Goal: Register for event/course

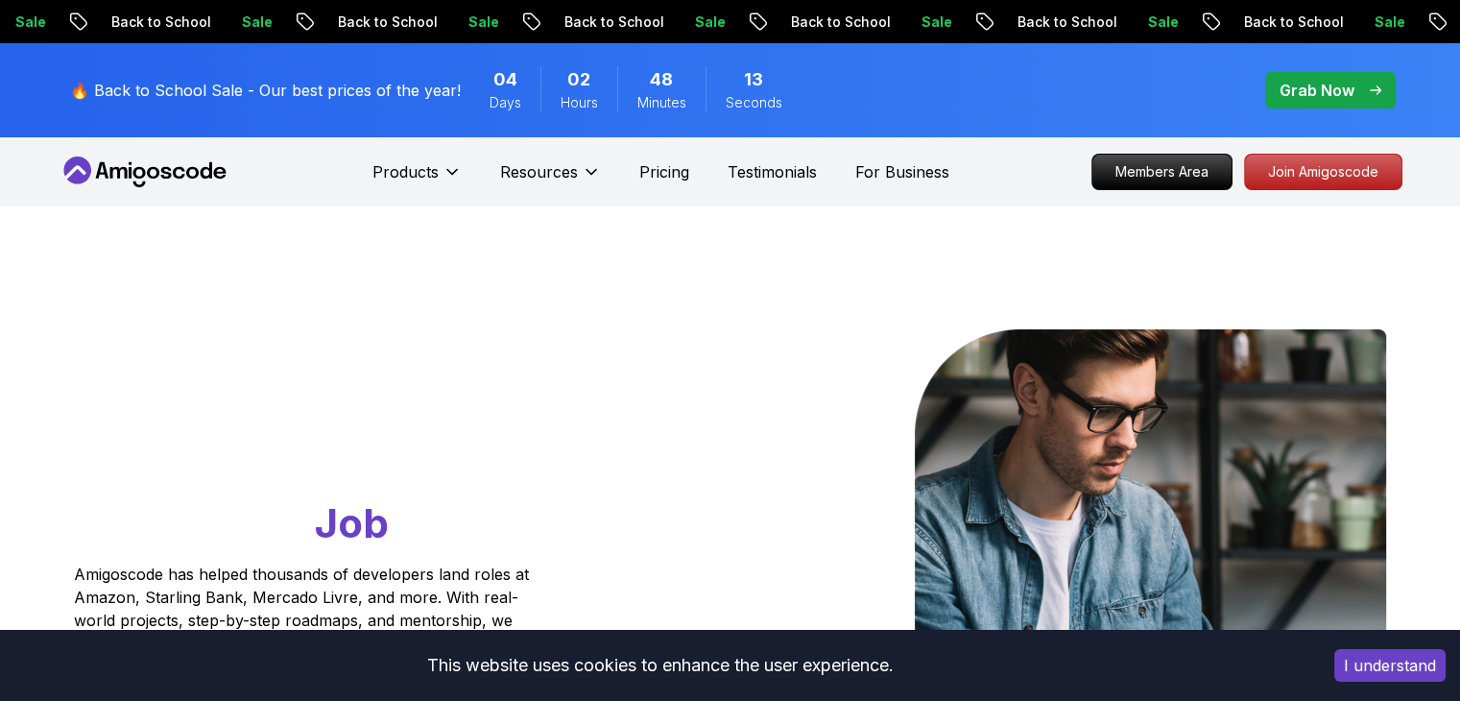
click at [1359, 672] on button "I understand" at bounding box center [1389, 665] width 111 height 33
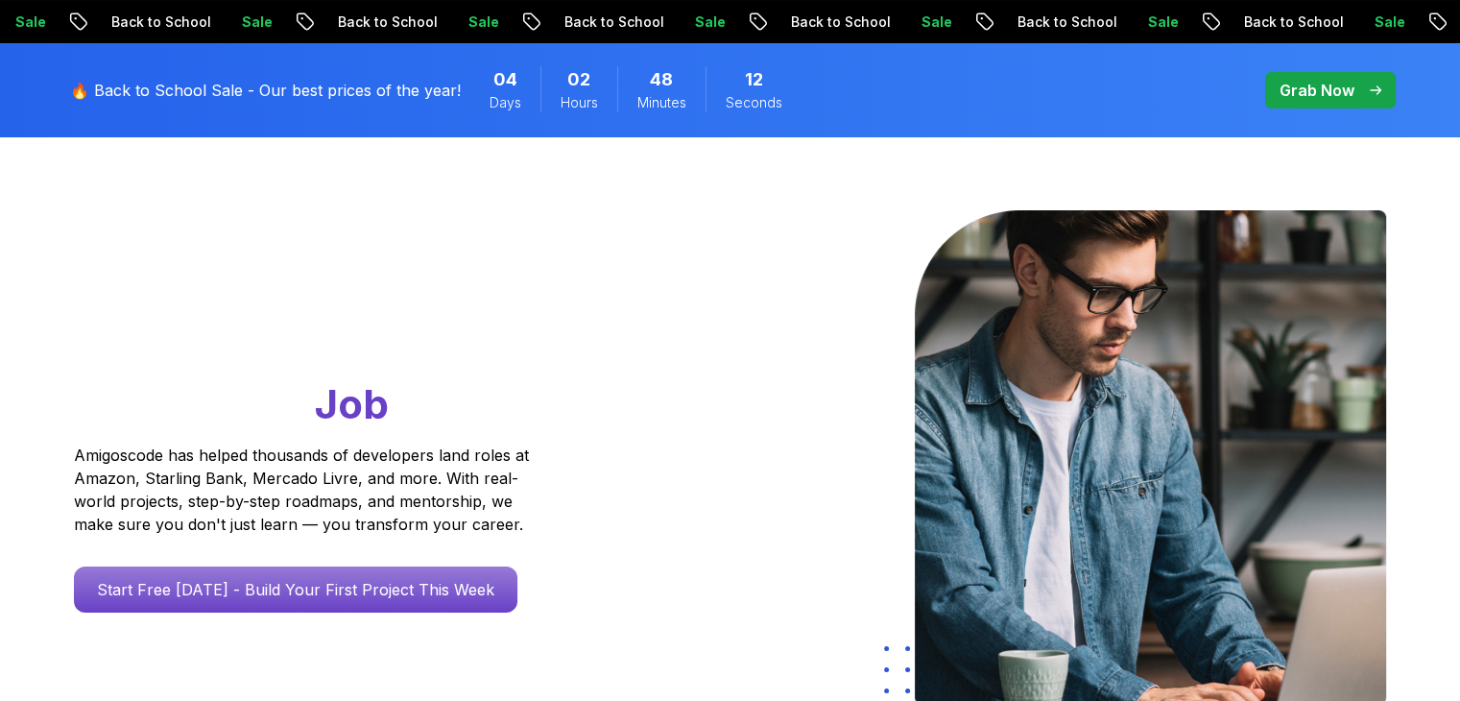
scroll to position [480, 0]
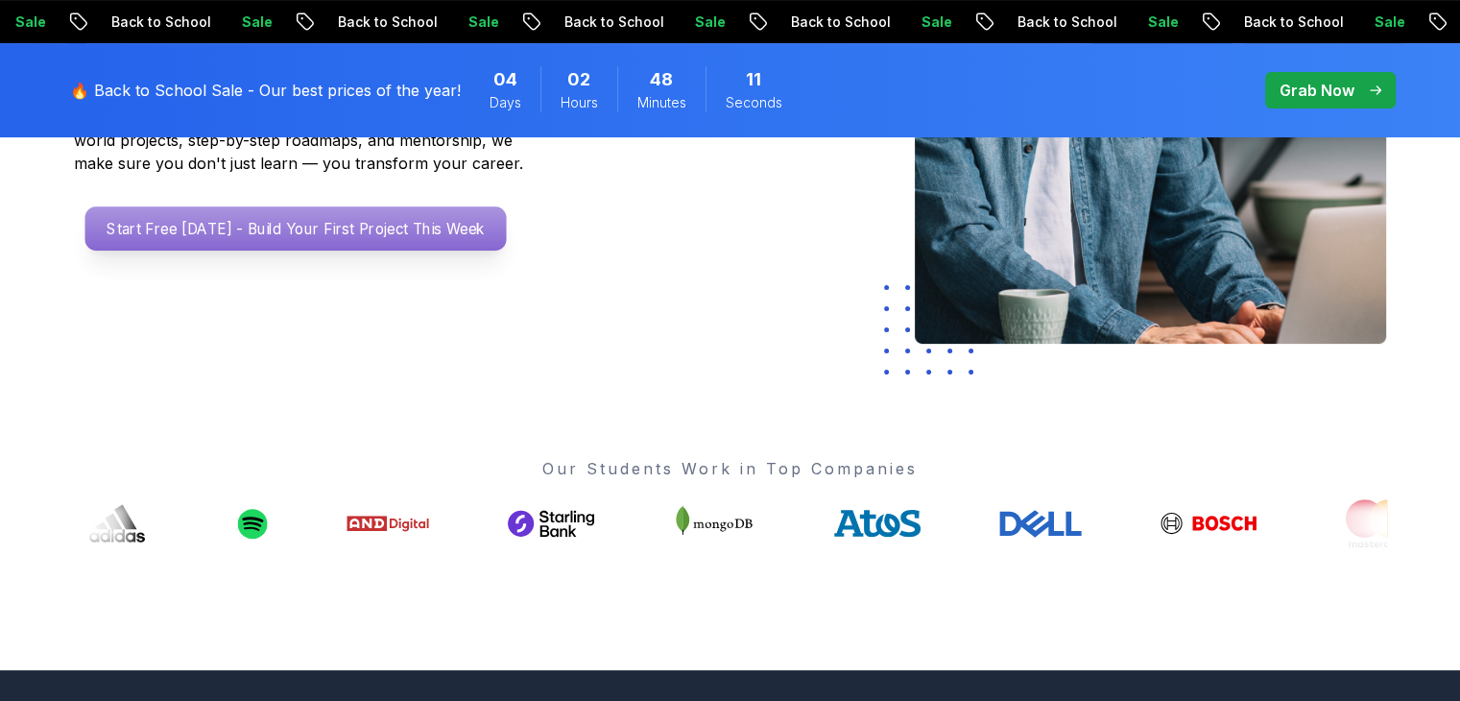
click at [349, 231] on p "Start Free [DATE] - Build Your First Project This Week" at bounding box center [294, 228] width 421 height 44
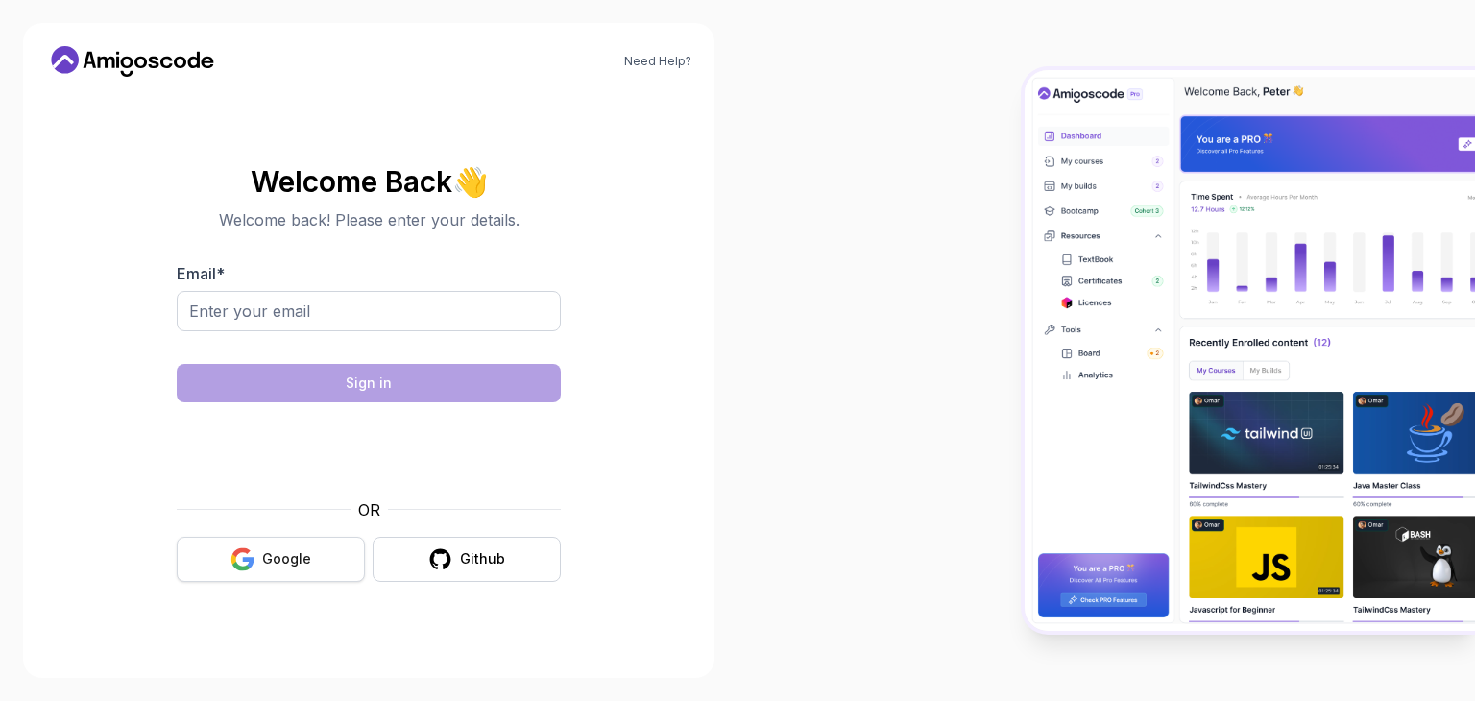
click at [257, 550] on button "Google" at bounding box center [271, 559] width 188 height 45
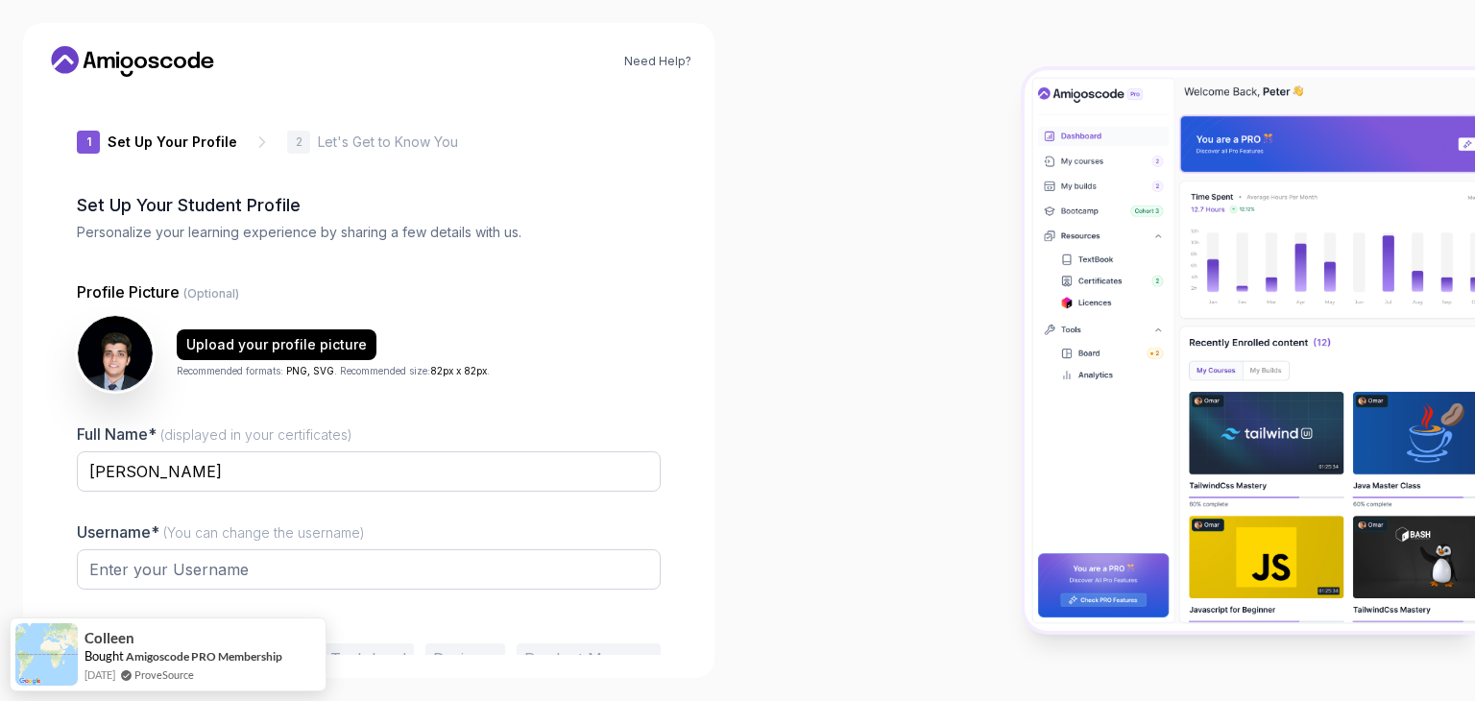
type input "dynamicbisondba1a"
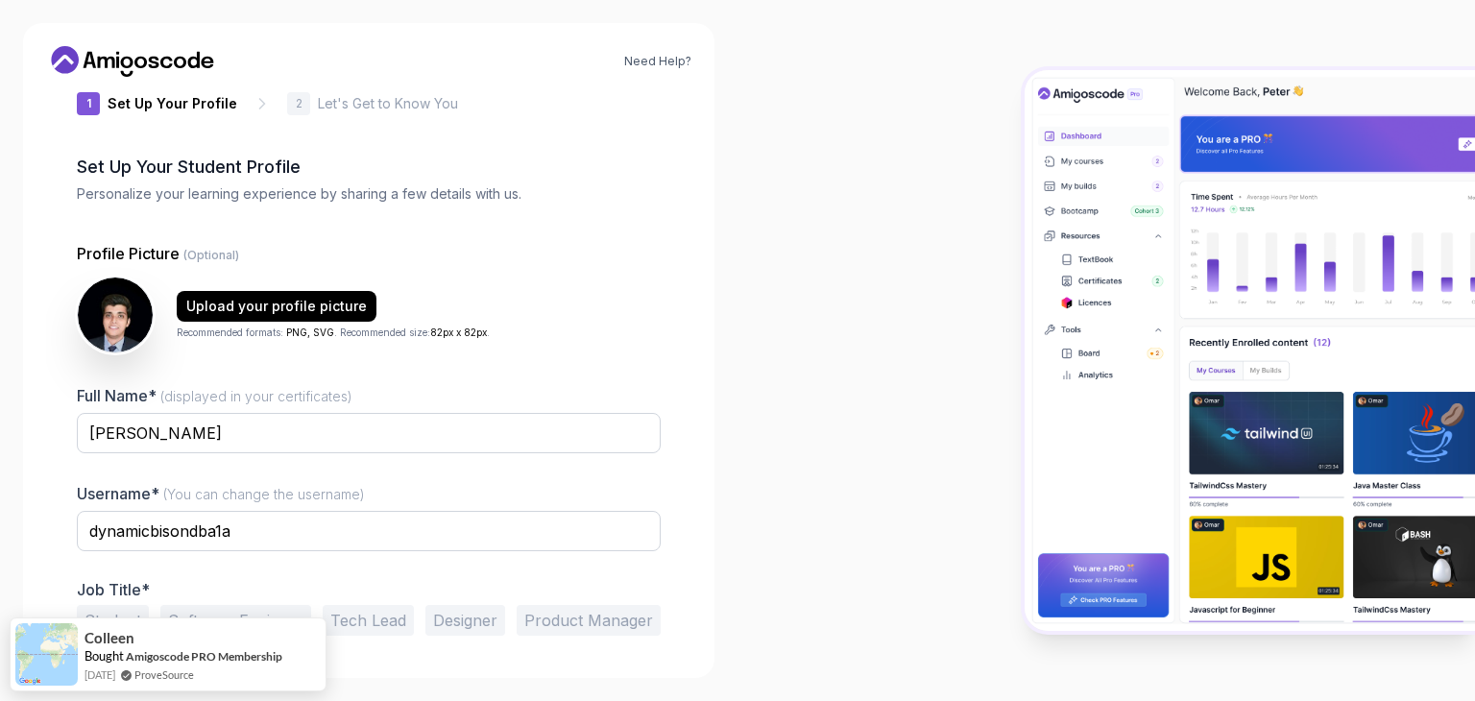
scroll to position [100, 0]
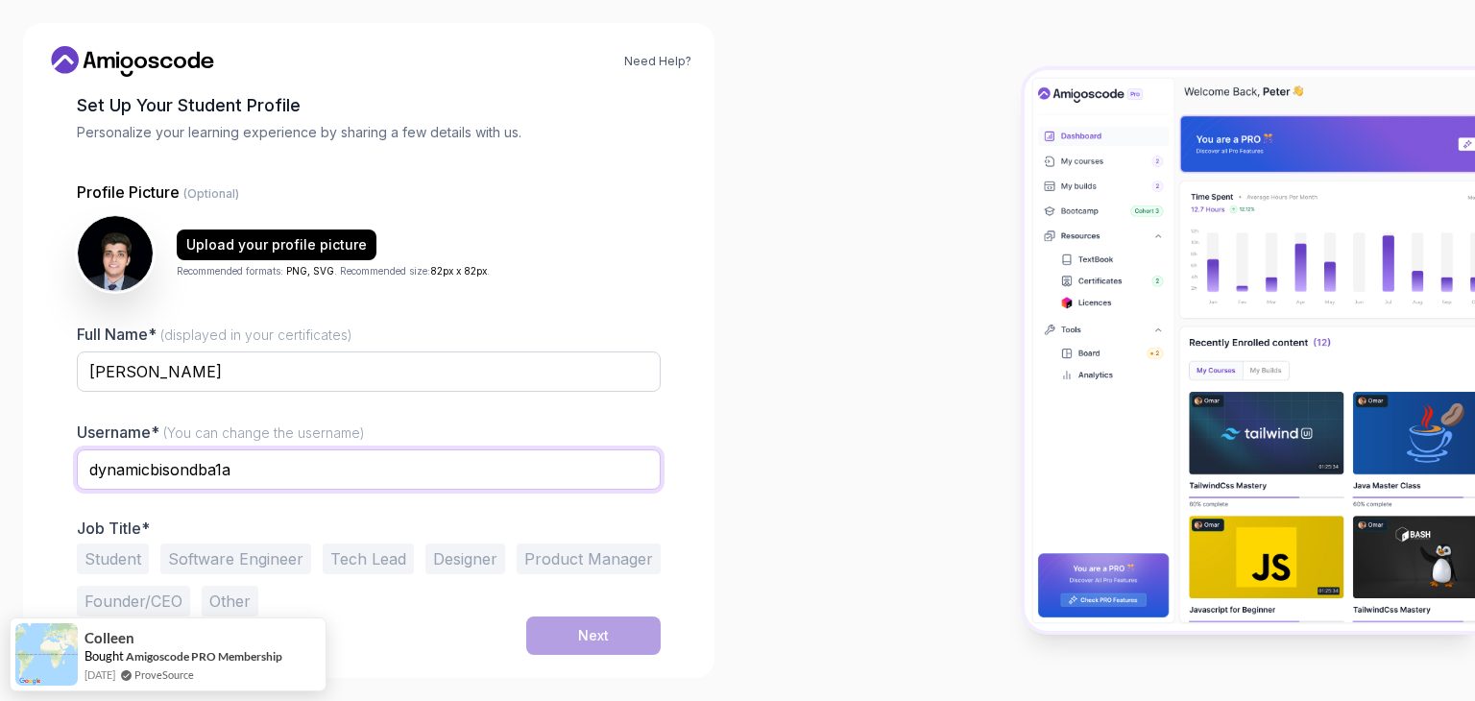
click at [333, 469] on input "dynamicbisondba1a" at bounding box center [369, 469] width 584 height 40
click at [92, 563] on button "Student" at bounding box center [113, 558] width 72 height 31
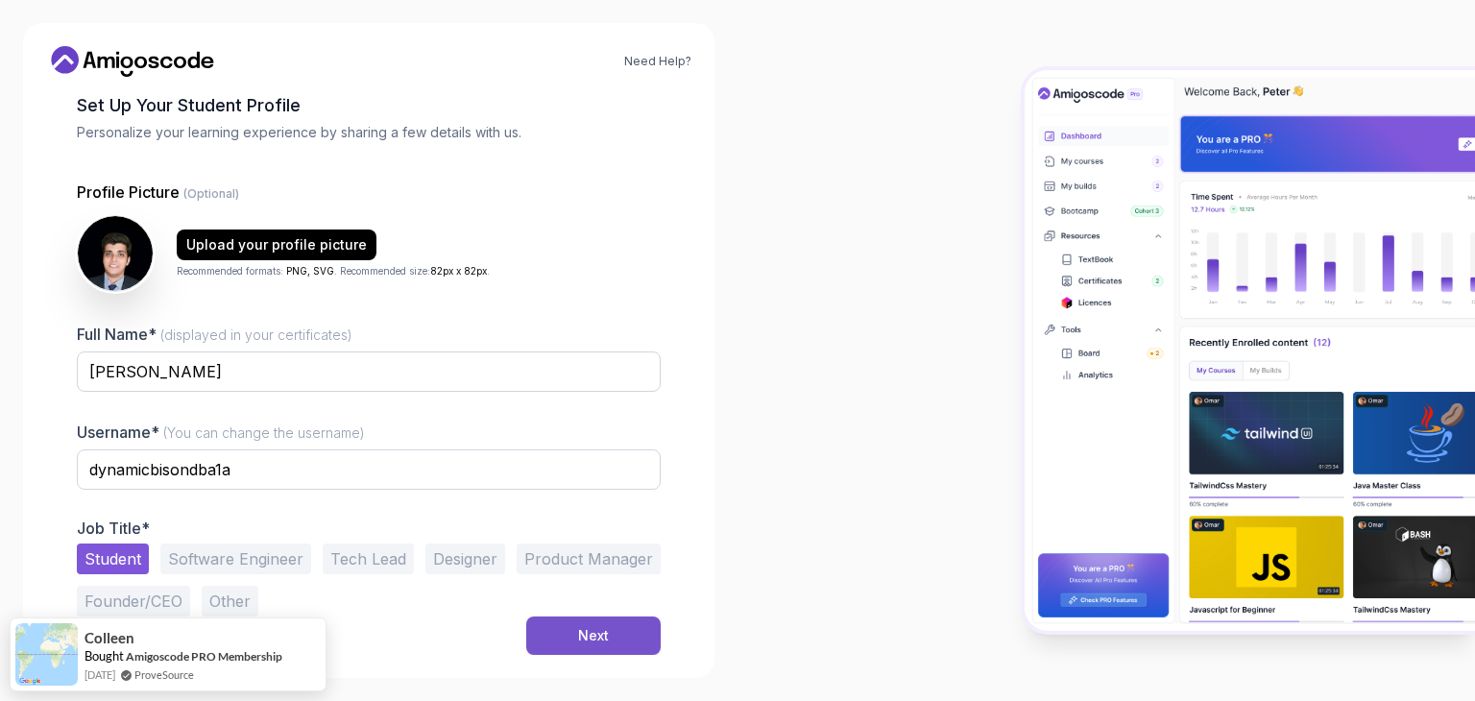
click at [607, 618] on button "Next" at bounding box center [593, 635] width 134 height 38
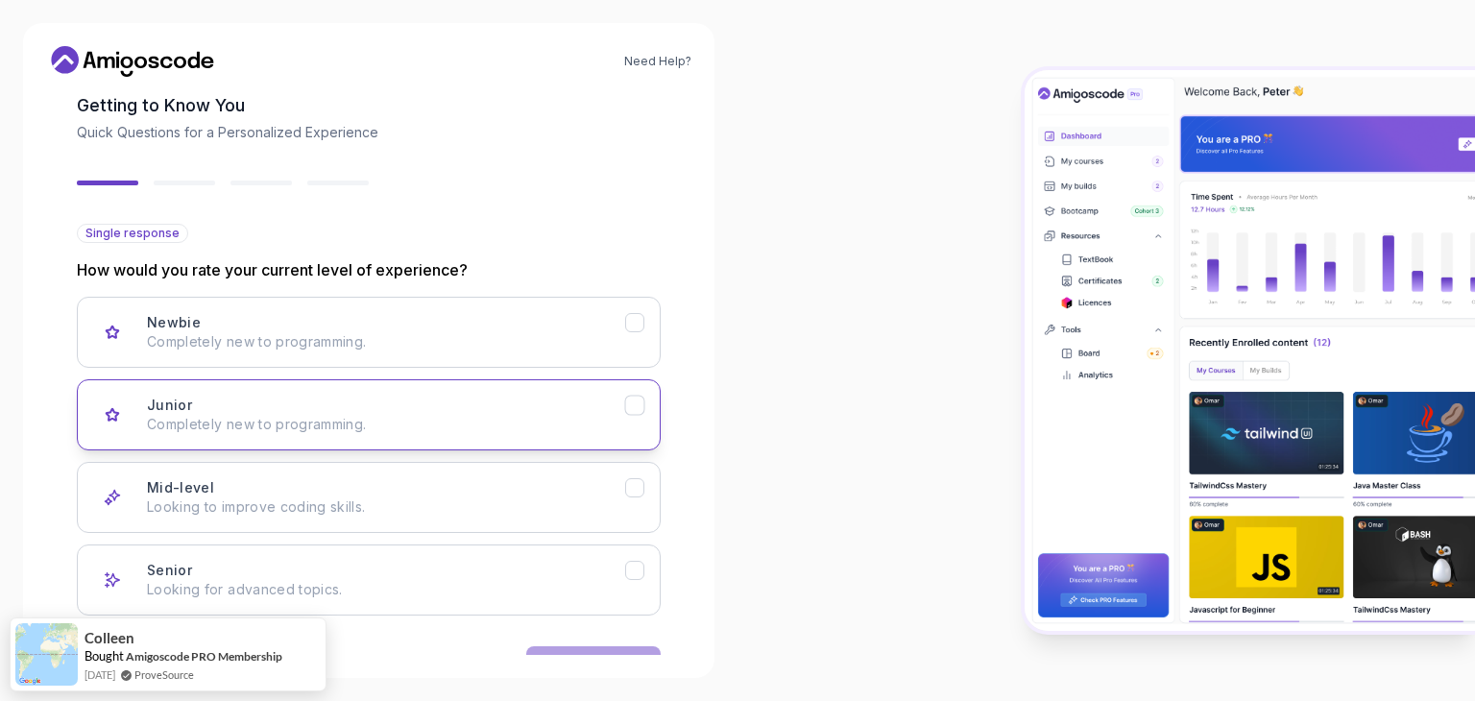
click at [211, 443] on button "Junior Completely new to programming." at bounding box center [369, 414] width 584 height 71
click at [215, 444] on button "Junior Completely new to programming." at bounding box center [369, 414] width 584 height 71
click at [223, 492] on div "Mid-level Looking to improve coding skills." at bounding box center [386, 497] width 478 height 38
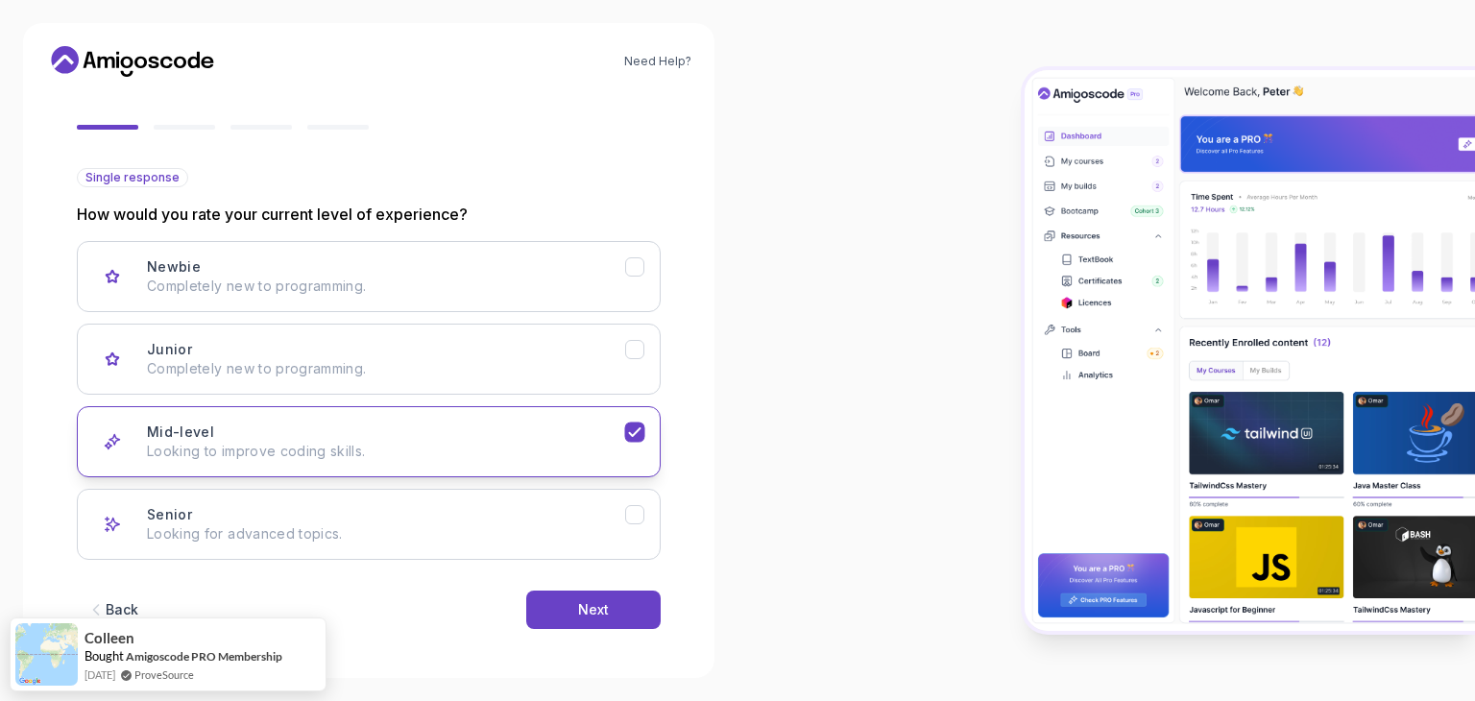
scroll to position [158, 0]
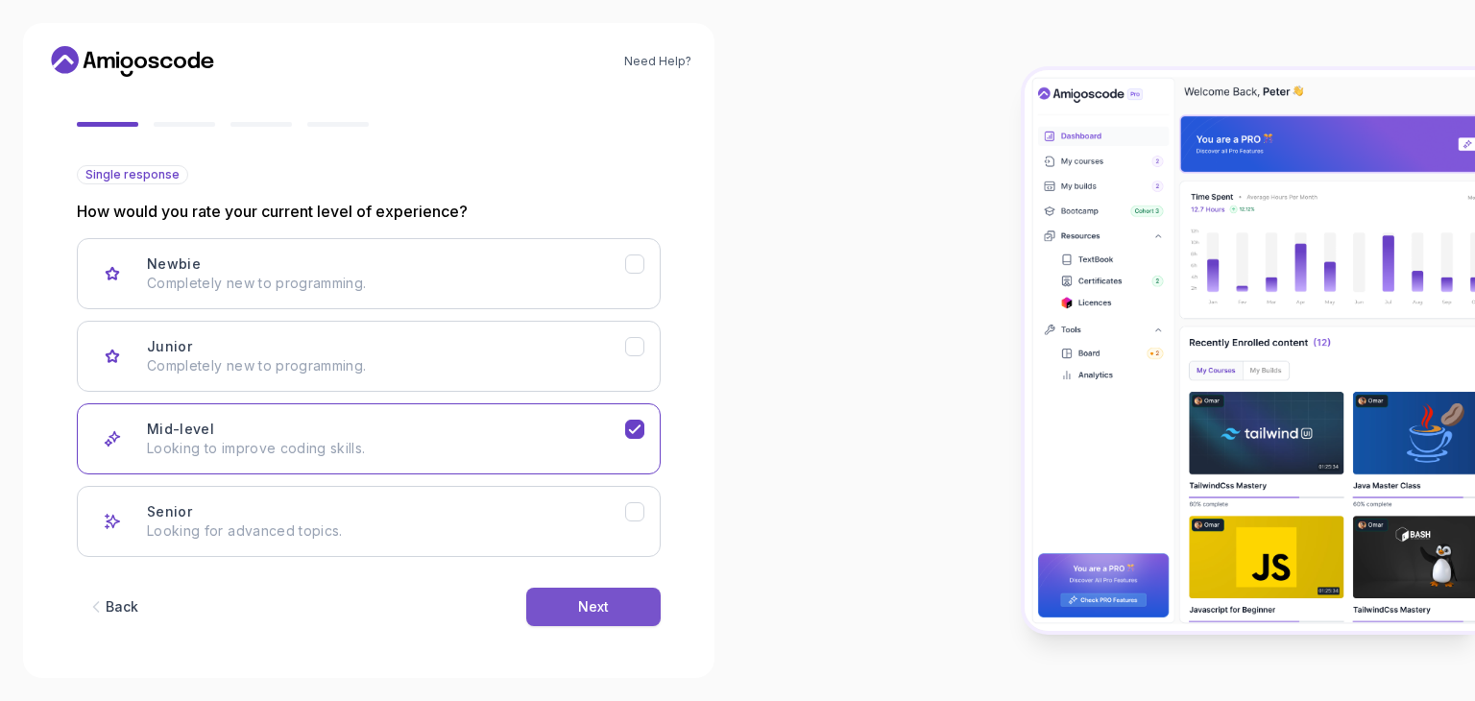
click at [570, 607] on button "Next" at bounding box center [593, 607] width 134 height 38
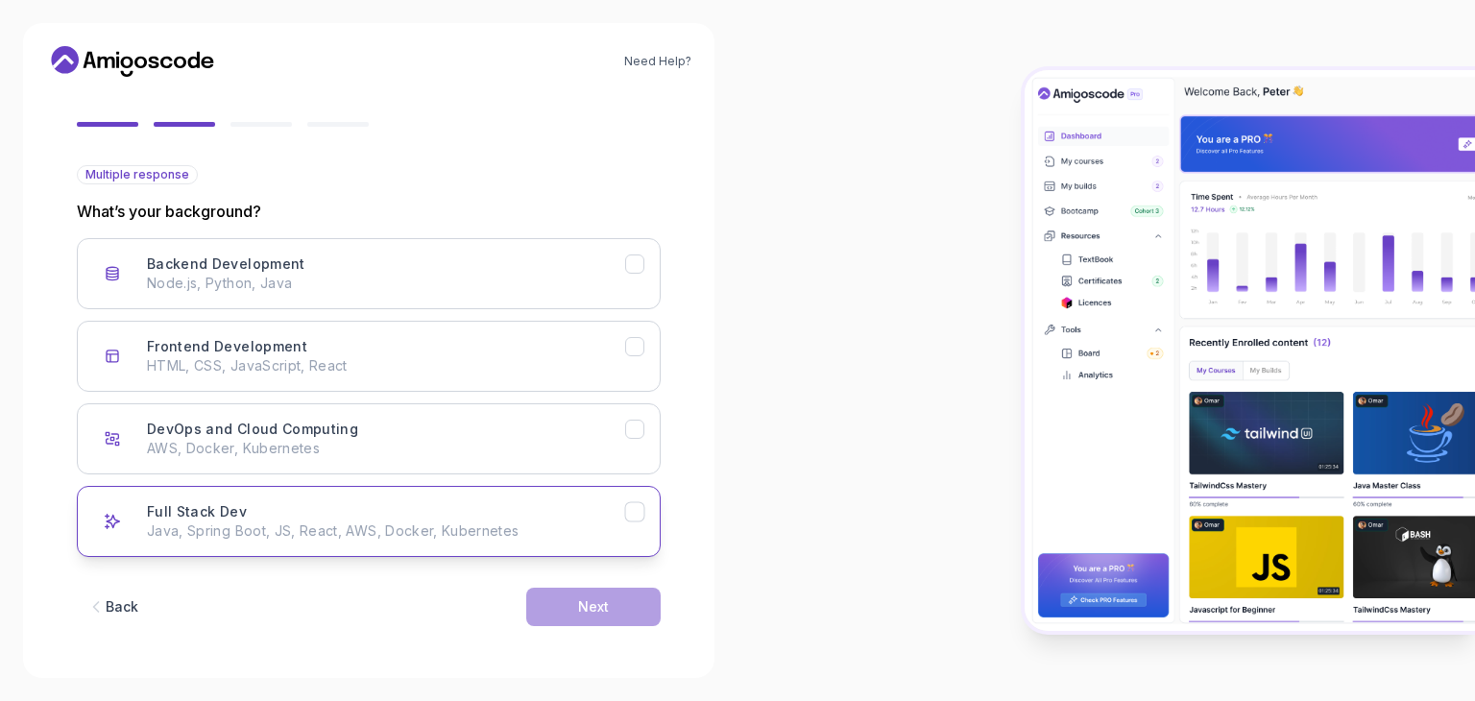
click at [292, 510] on div "Full Stack Dev Java, Spring Boot, JS, React, AWS, Docker, Kubernetes" at bounding box center [386, 521] width 478 height 38
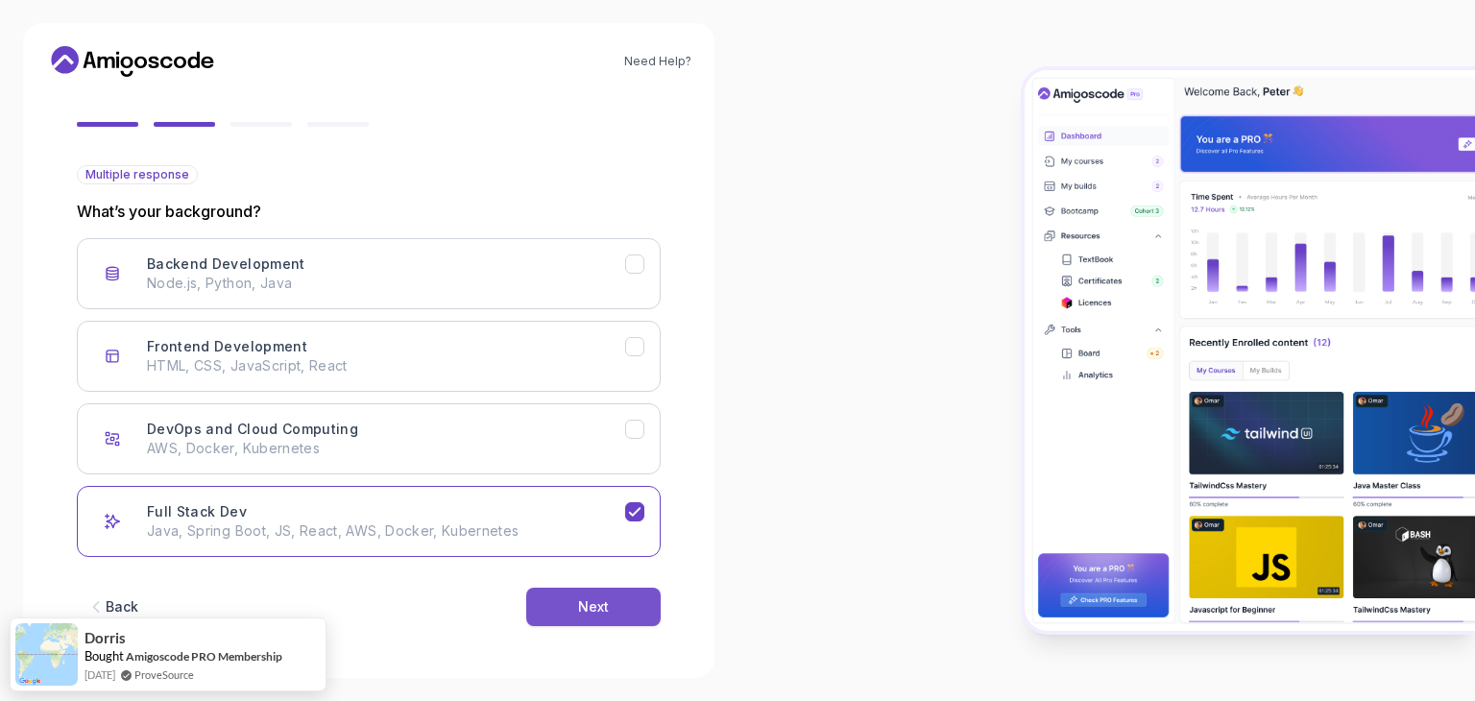
click at [613, 612] on button "Next" at bounding box center [593, 607] width 134 height 38
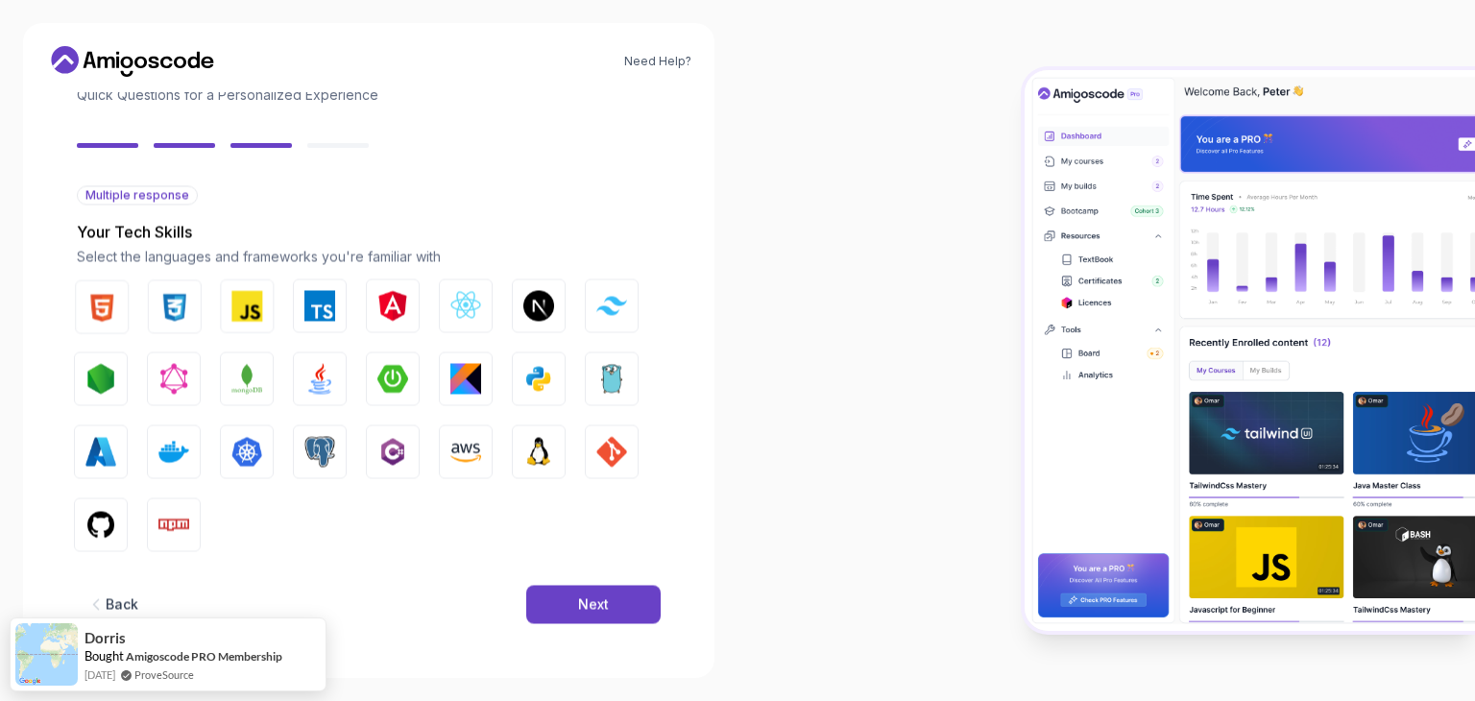
scroll to position [137, 0]
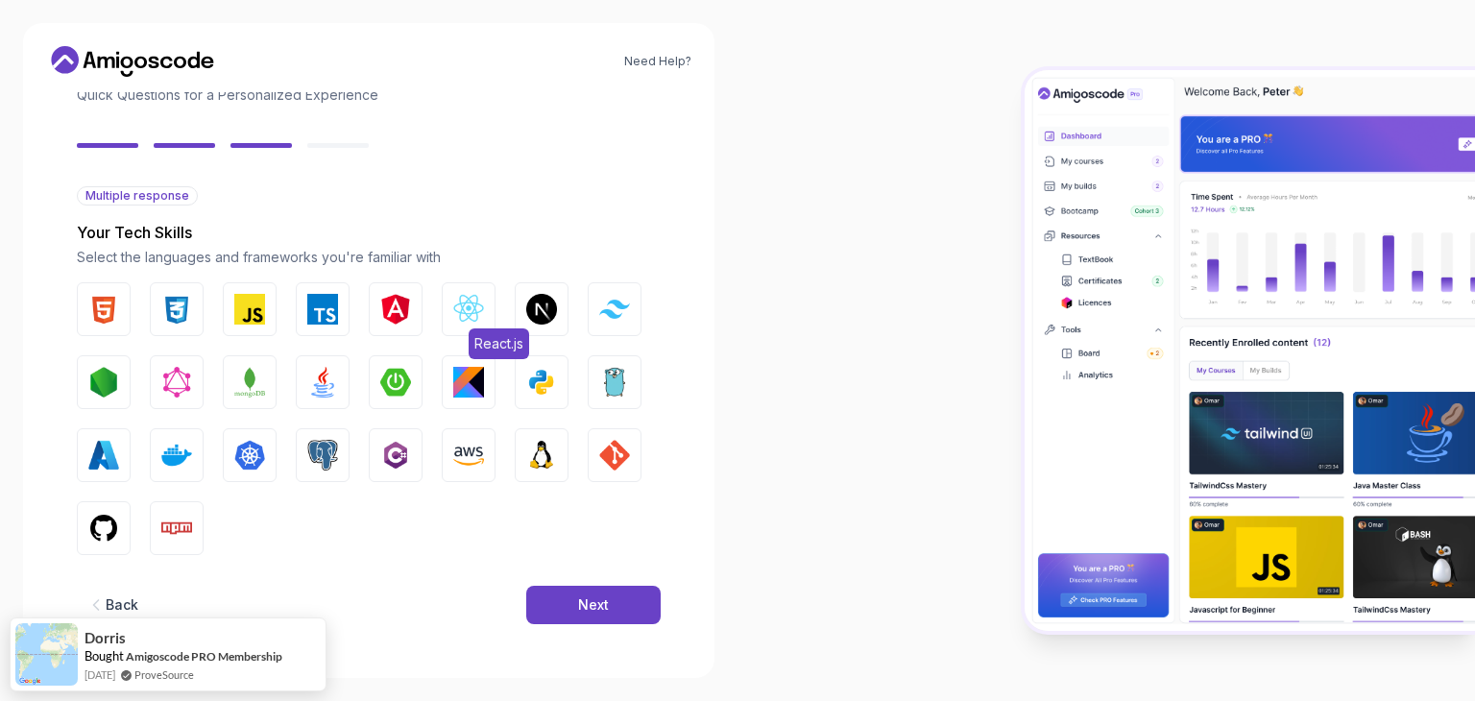
click at [469, 299] on img "button" at bounding box center [468, 309] width 31 height 31
click at [395, 394] on img "button" at bounding box center [395, 382] width 31 height 31
click at [471, 389] on img "button" at bounding box center [468, 382] width 31 height 31
click at [106, 397] on button "Node.js" at bounding box center [104, 382] width 54 height 54
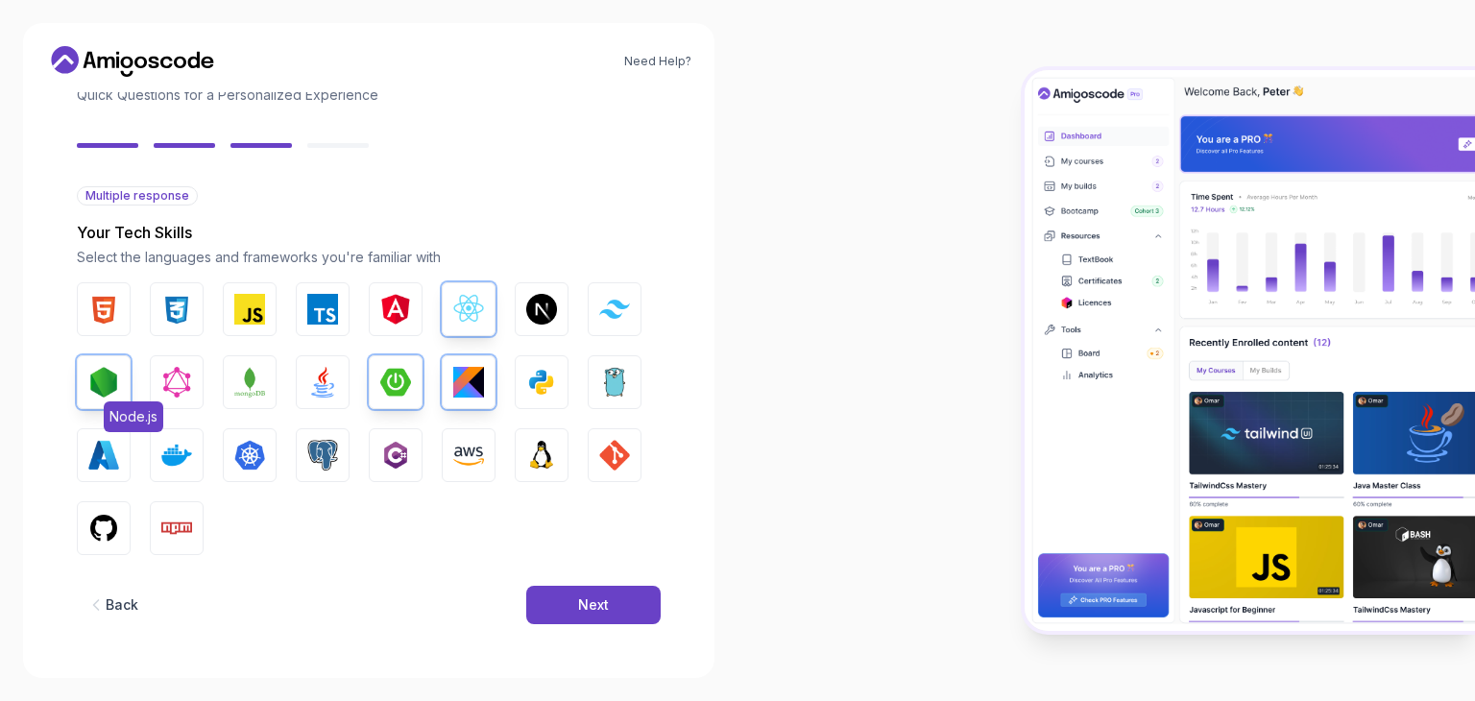
click at [95, 373] on img "button" at bounding box center [103, 382] width 31 height 31
click at [174, 438] on button "Docker" at bounding box center [177, 455] width 54 height 54
click at [256, 446] on img "button" at bounding box center [249, 455] width 31 height 31
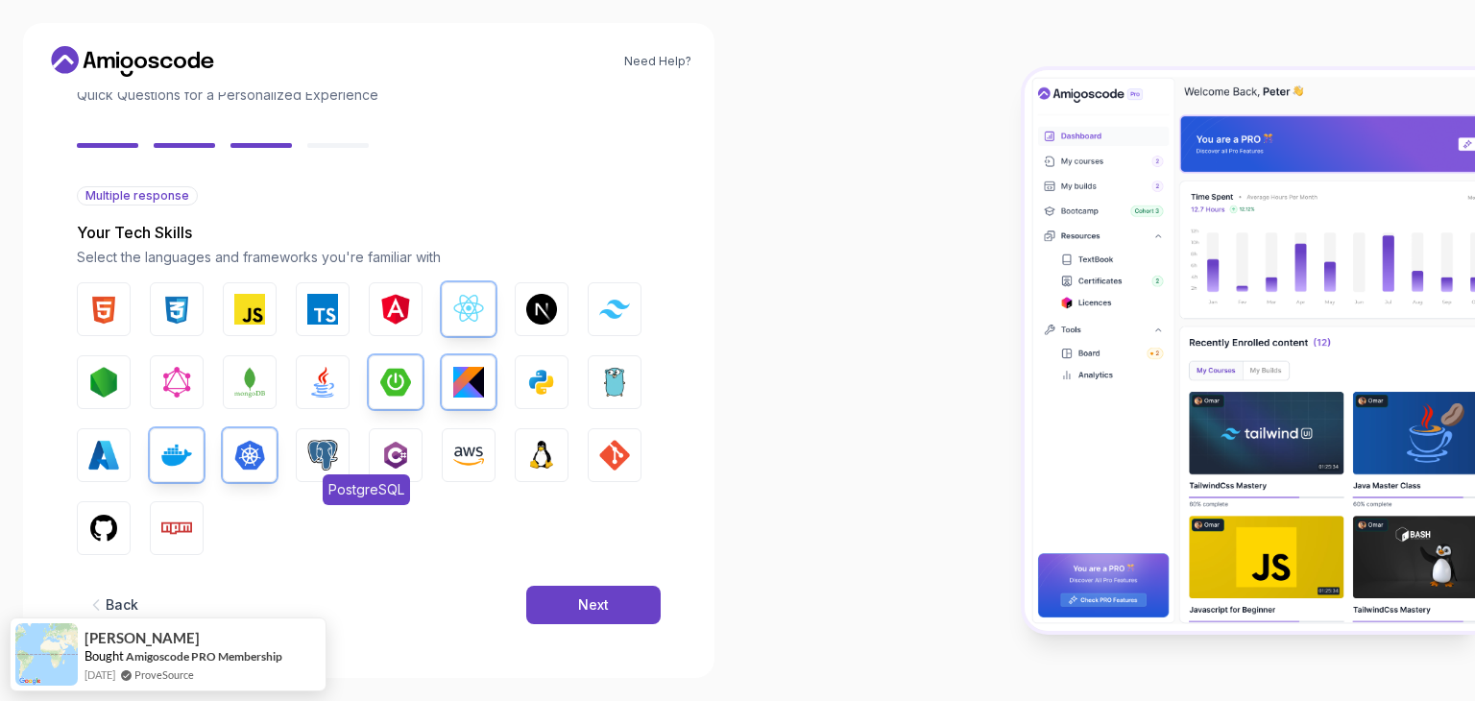
click at [326, 451] on img "button" at bounding box center [322, 455] width 31 height 31
click at [464, 453] on img "button" at bounding box center [468, 455] width 31 height 31
click at [106, 535] on img "button" at bounding box center [103, 528] width 31 height 31
click at [117, 320] on img "button" at bounding box center [103, 309] width 31 height 31
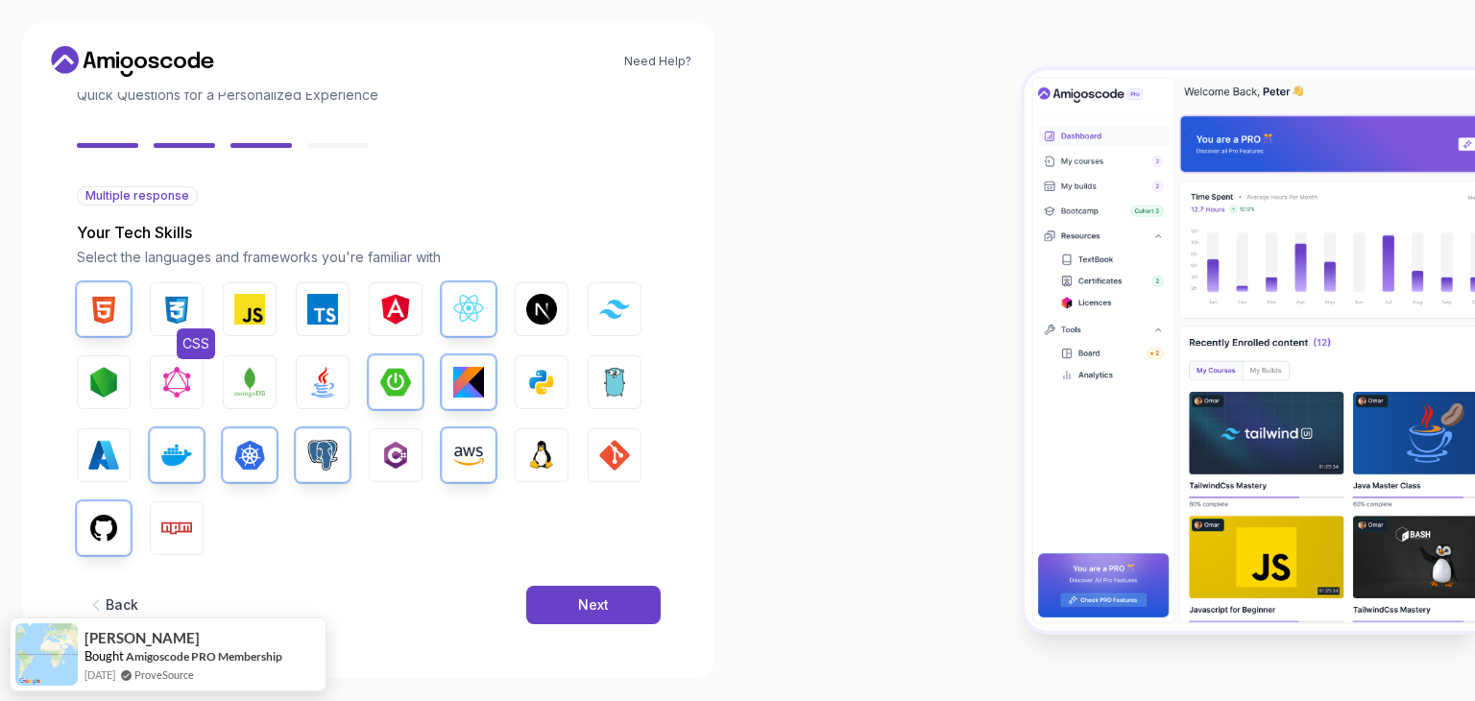
click at [165, 316] on img "button" at bounding box center [176, 309] width 31 height 31
click at [242, 311] on img "button" at bounding box center [249, 309] width 31 height 31
click at [578, 612] on div "Next" at bounding box center [593, 604] width 31 height 19
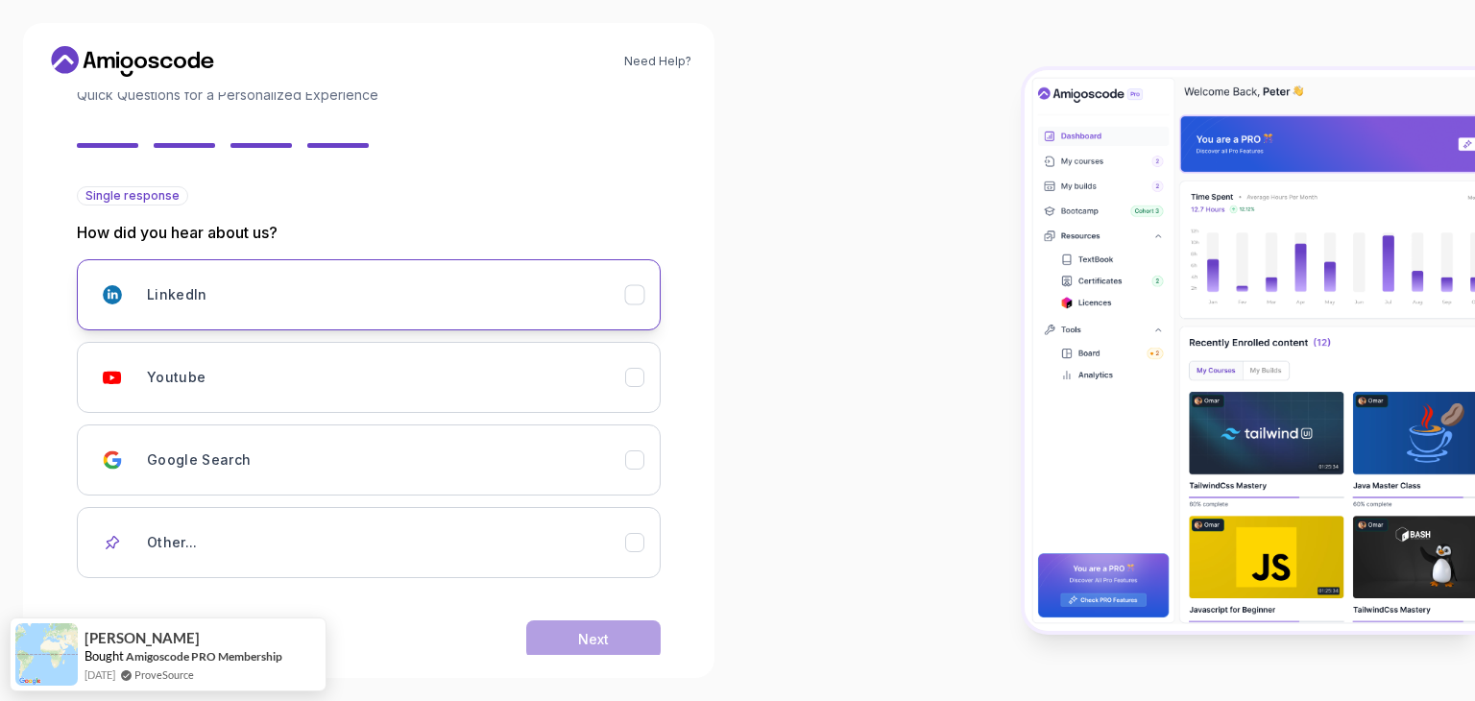
click at [249, 308] on div "LinkedIn" at bounding box center [386, 295] width 478 height 38
click at [608, 636] on div "Next" at bounding box center [593, 639] width 31 height 19
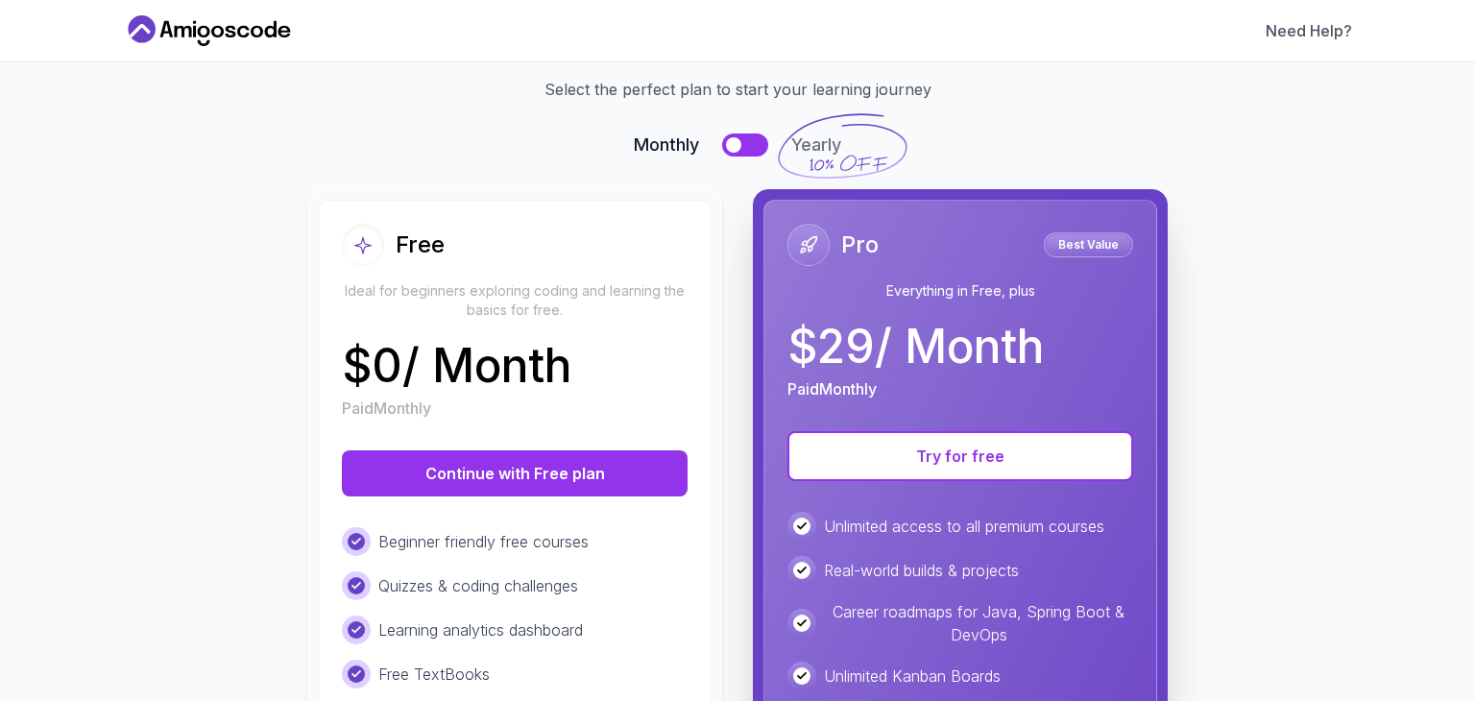
scroll to position [320, 0]
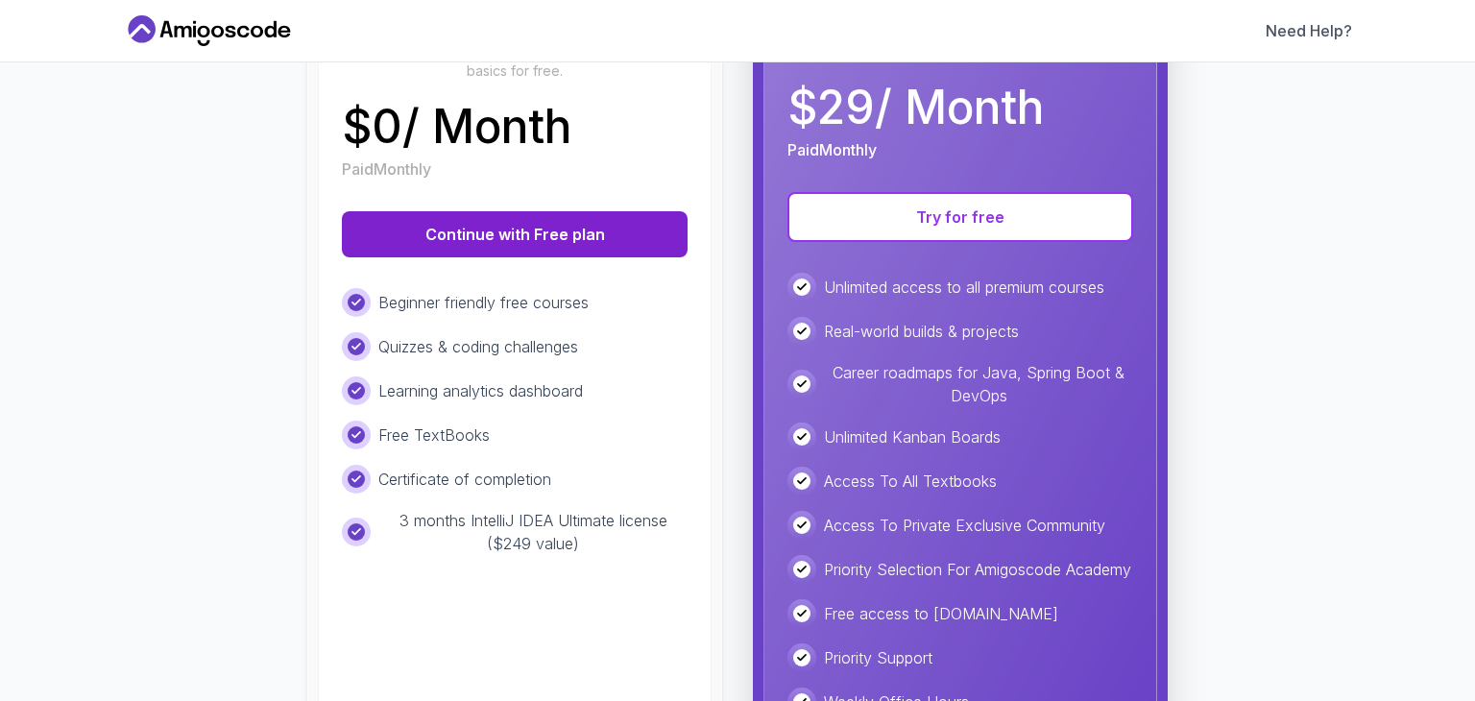
click at [518, 251] on button "Continue with Free plan" at bounding box center [515, 234] width 346 height 46
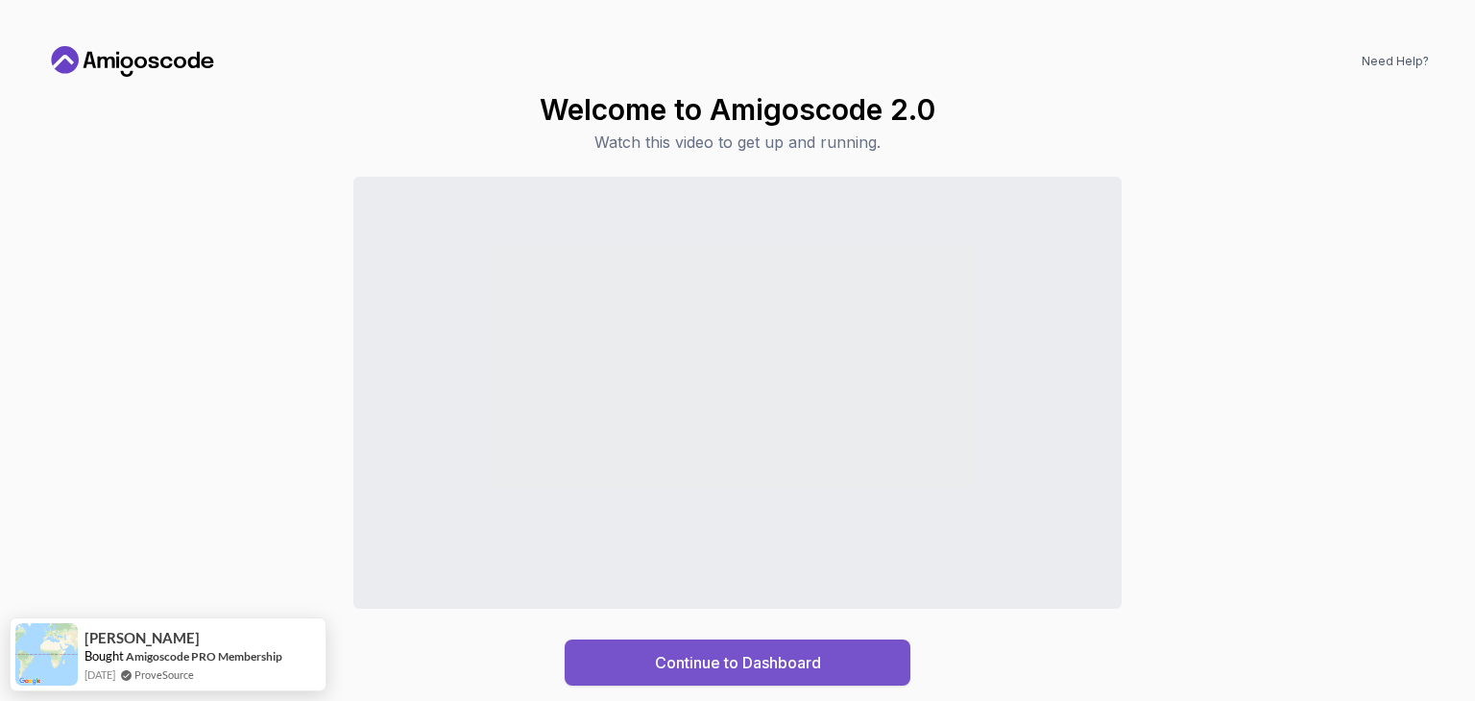
click at [736, 651] on div "Continue to Dashboard" at bounding box center [738, 662] width 166 height 23
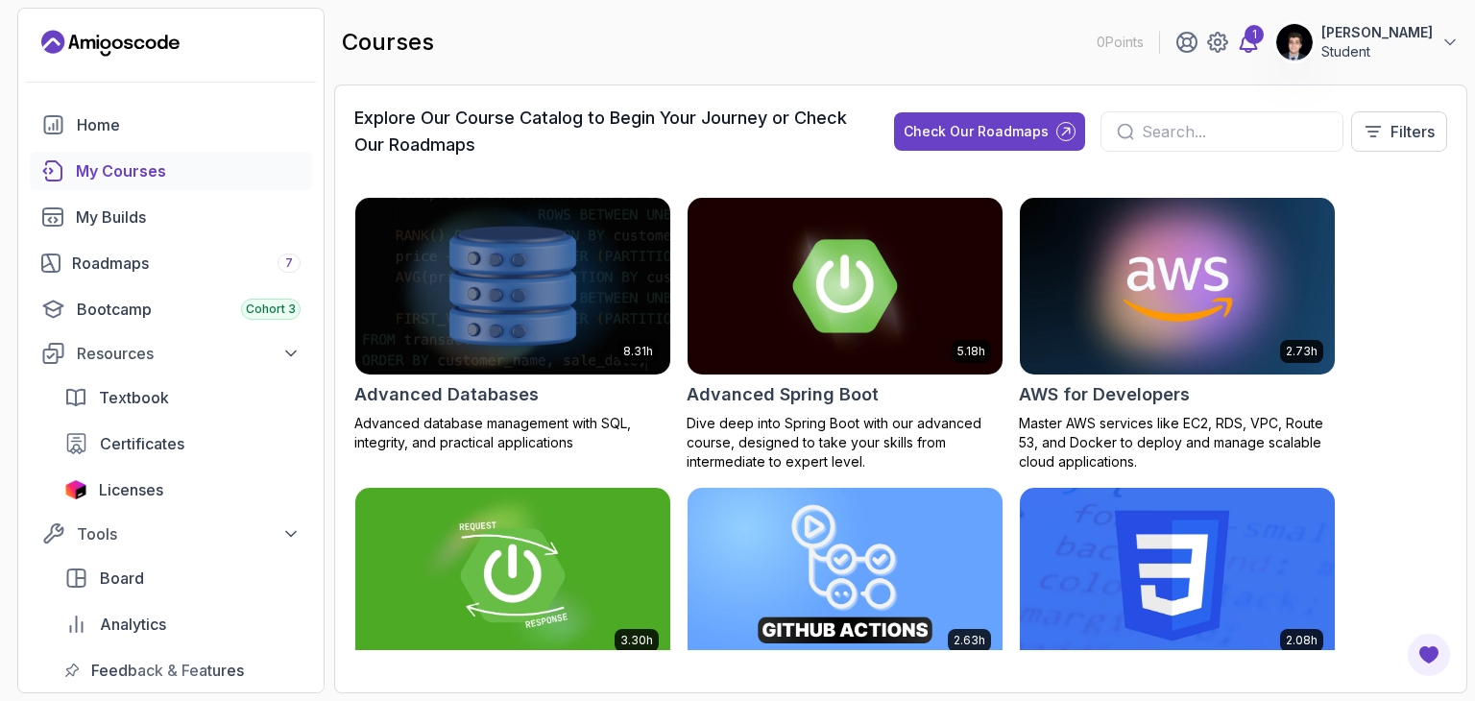
click at [1244, 33] on div "1" at bounding box center [1253, 34] width 19 height 19
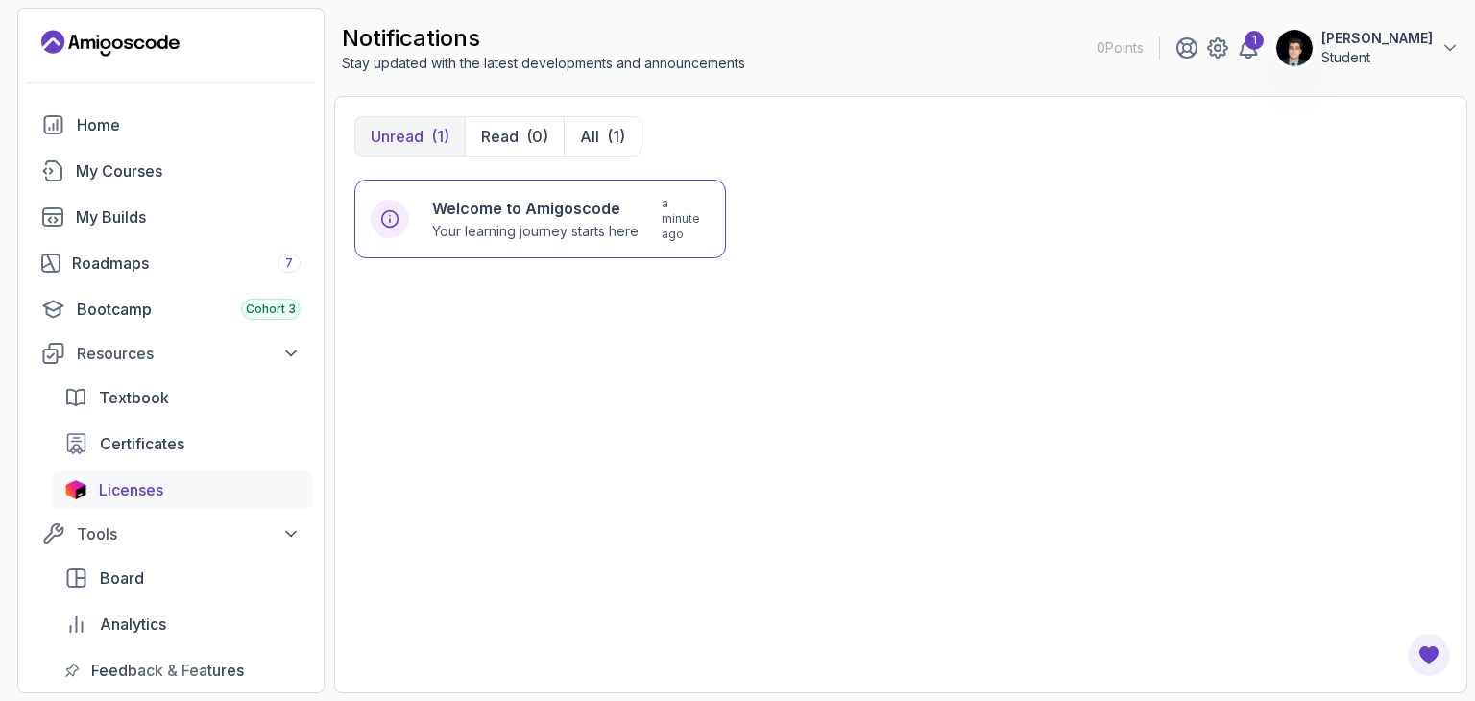
click at [167, 487] on div "Licenses" at bounding box center [200, 489] width 202 height 23
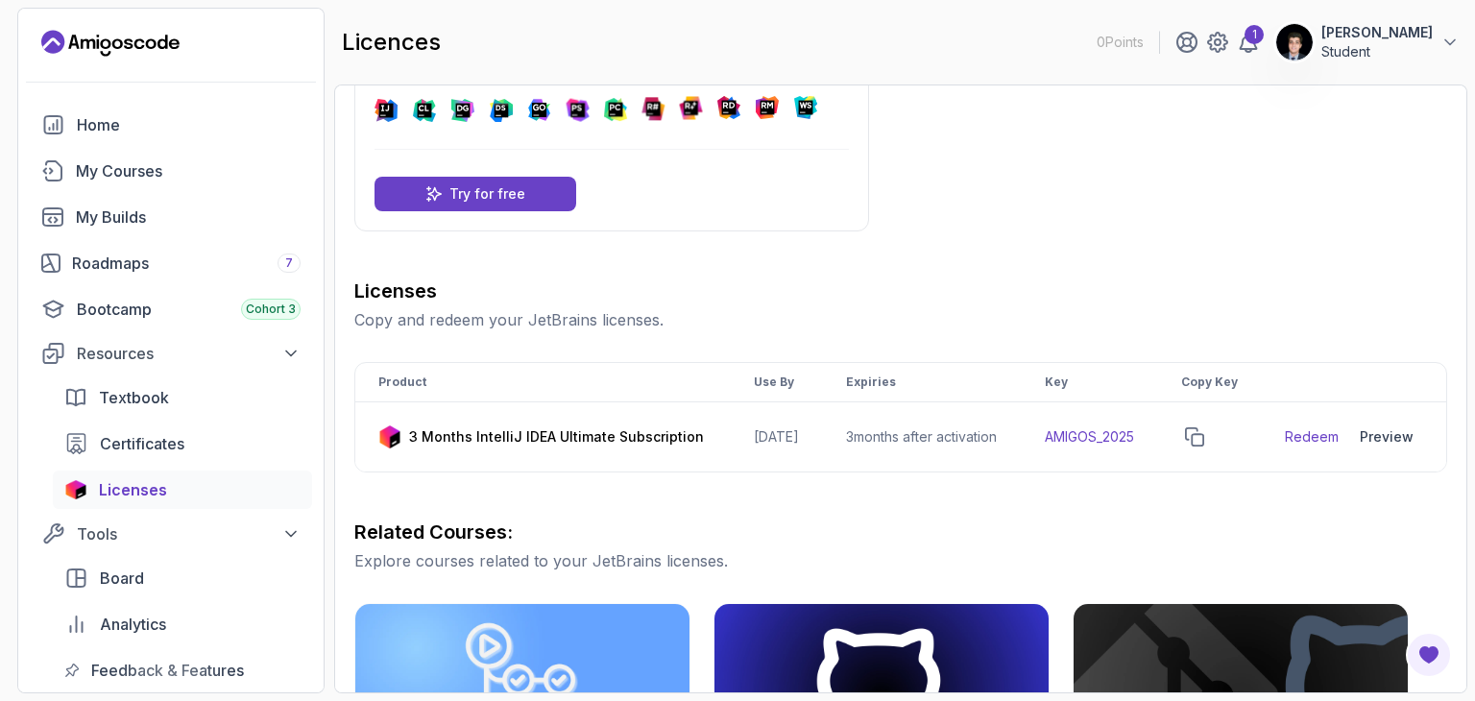
scroll to position [159, 0]
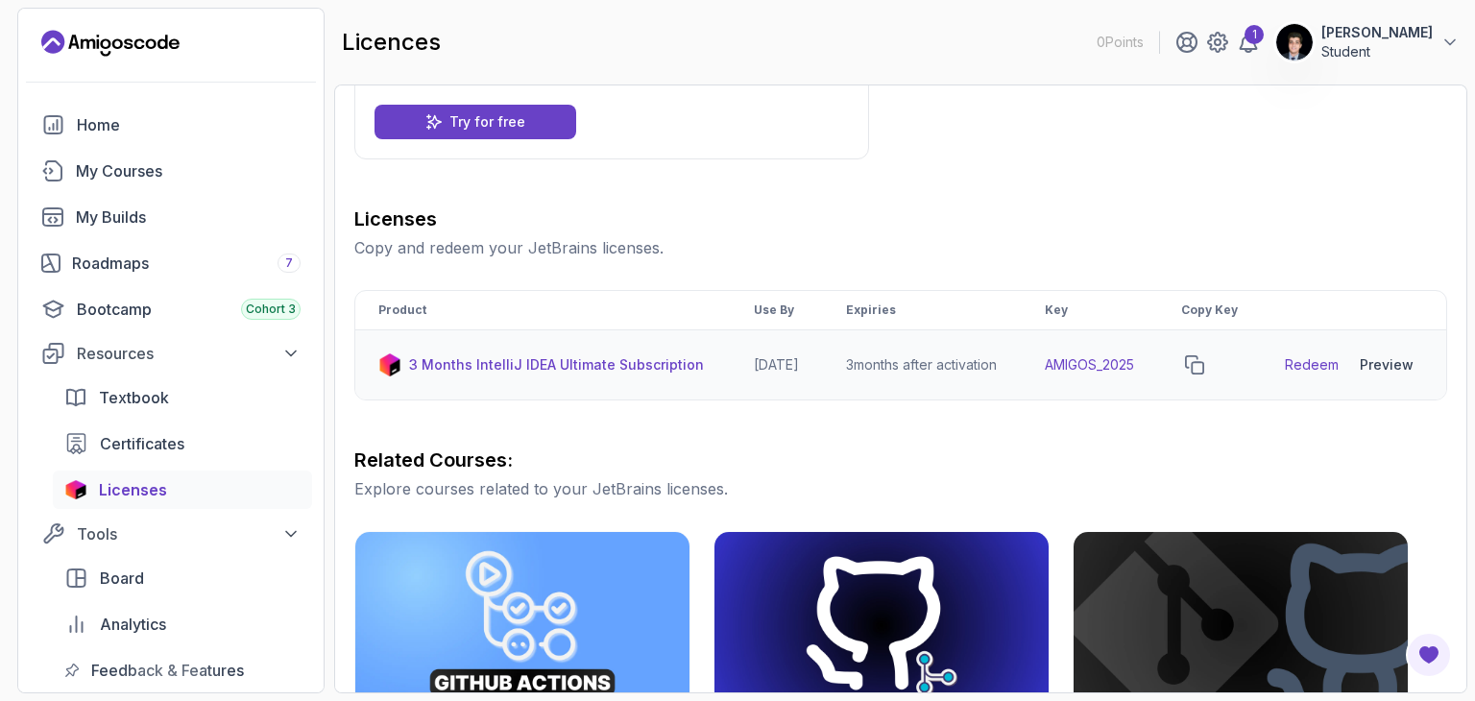
drag, startPoint x: 814, startPoint y: 379, endPoint x: 741, endPoint y: 379, distance: 73.0
click at [741, 379] on td "[DATE]" at bounding box center [777, 365] width 92 height 70
click at [787, 450] on div "Licenses Copy and redeem your JetBrains licenses. Product Use By Expiries Key C…" at bounding box center [900, 655] width 1093 height 900
click at [1306, 374] on link "Redeem" at bounding box center [1312, 364] width 54 height 19
